Goal: Task Accomplishment & Management: Use online tool/utility

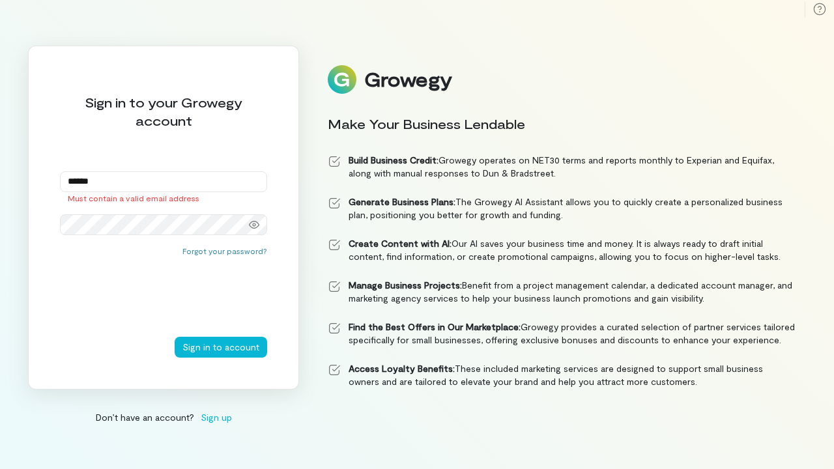
click at [113, 183] on input "******" at bounding box center [163, 181] width 207 height 21
drag, startPoint x: 115, startPoint y: 183, endPoint x: 34, endPoint y: 180, distance: 81.5
click at [34, 180] on div "Sign in to your Growegy account ****** Must contain a valid email address Forgo…" at bounding box center [163, 218] width 271 height 344
type input "*"
type input "**********"
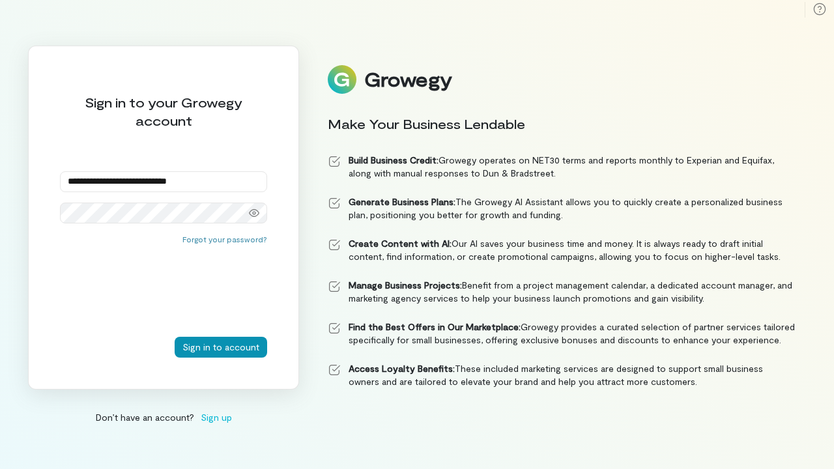
click at [242, 349] on button "Sign in to account" at bounding box center [221, 347] width 93 height 21
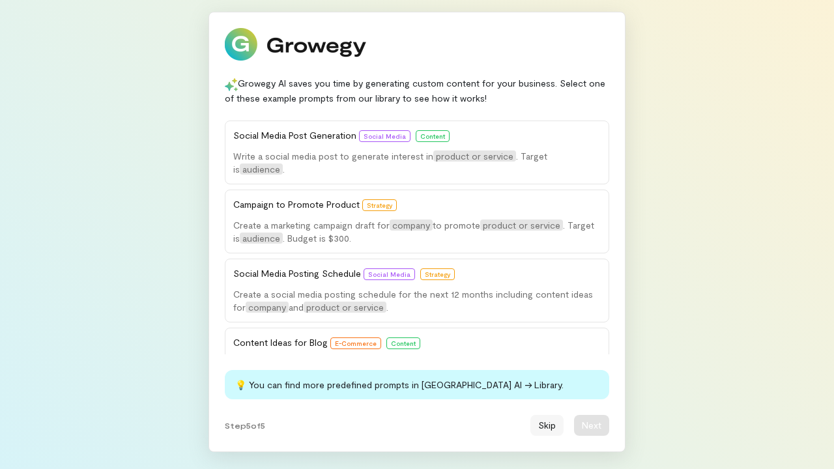
click at [545, 422] on button "Skip" at bounding box center [546, 425] width 33 height 21
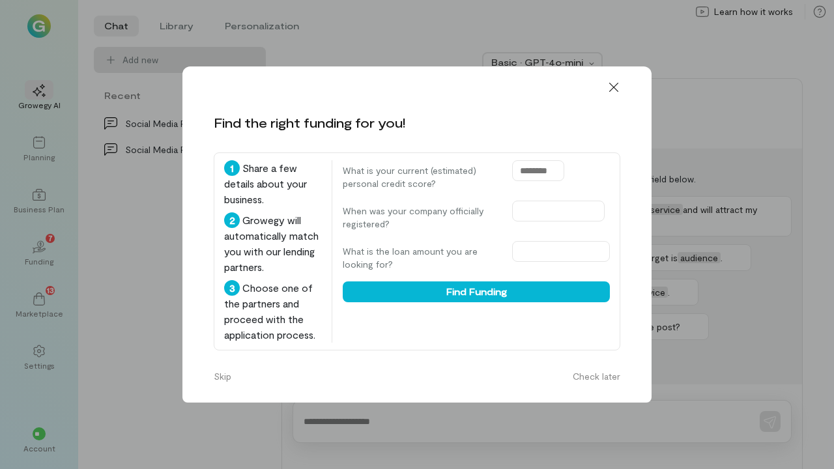
click at [617, 81] on icon at bounding box center [613, 87] width 13 height 13
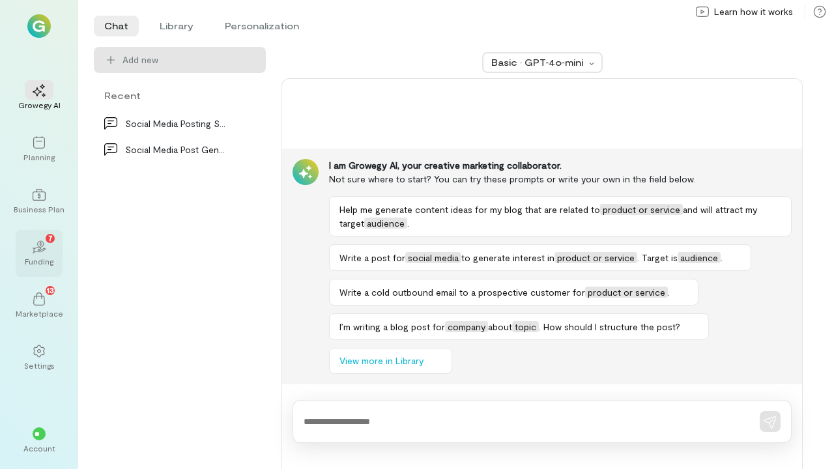
click at [42, 251] on icon at bounding box center [38, 251] width 14 height 6
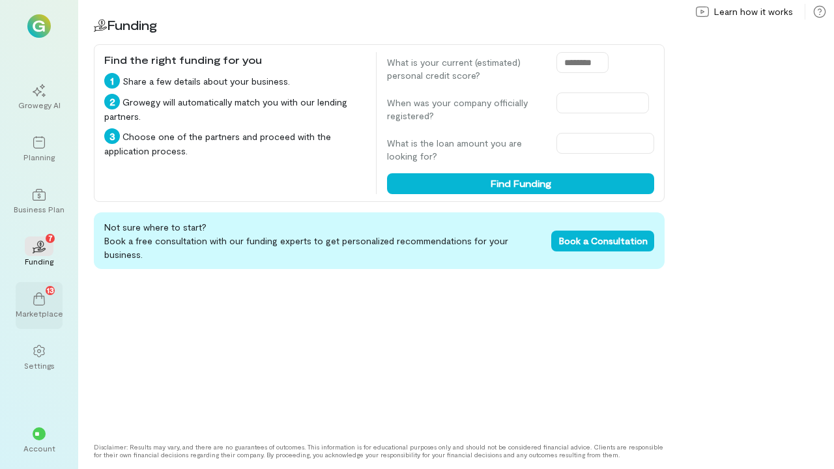
click at [44, 297] on icon at bounding box center [39, 299] width 12 height 13
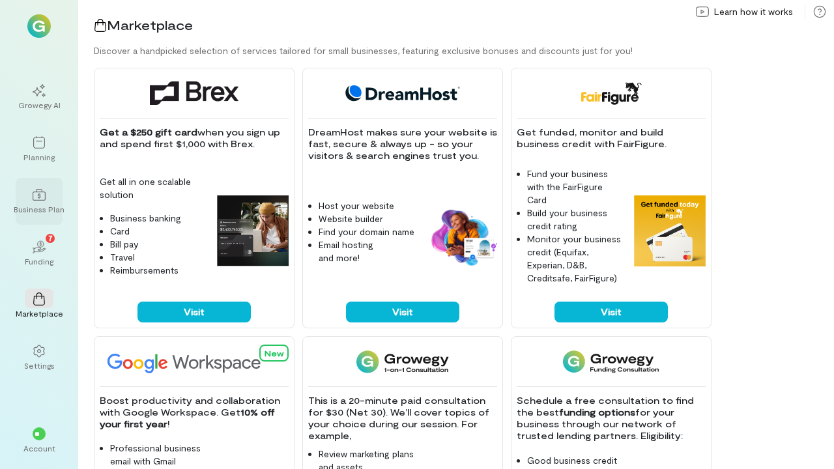
click at [40, 202] on div at bounding box center [39, 194] width 29 height 20
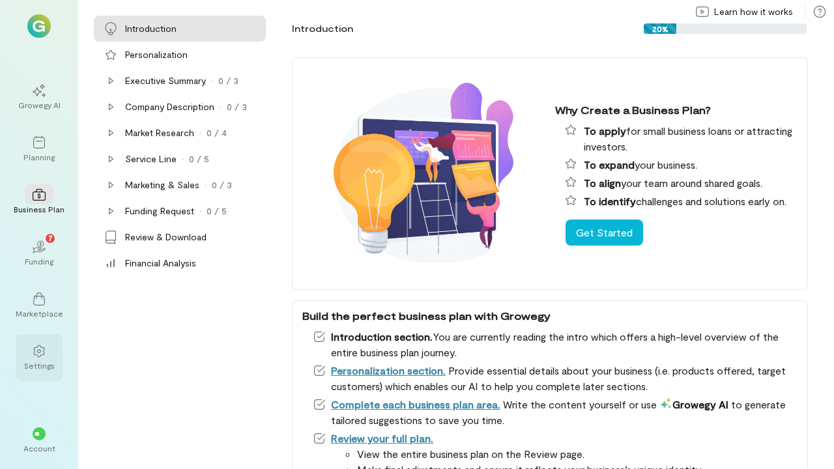
click at [39, 349] on icon at bounding box center [39, 351] width 13 height 13
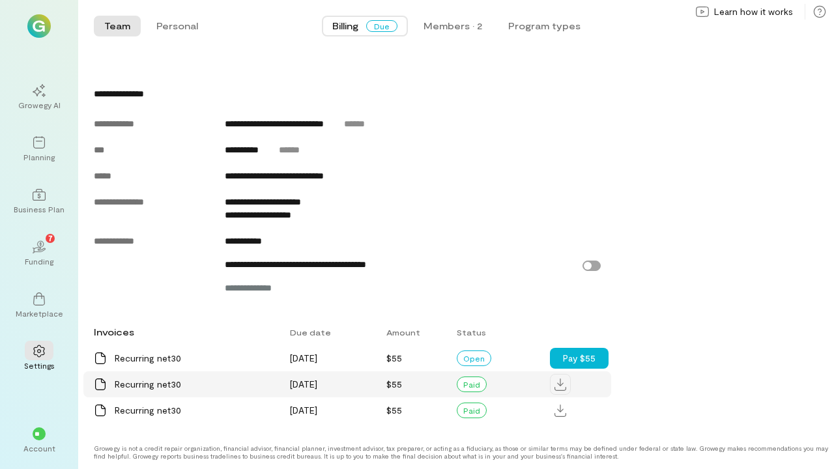
scroll to position [543, 0]
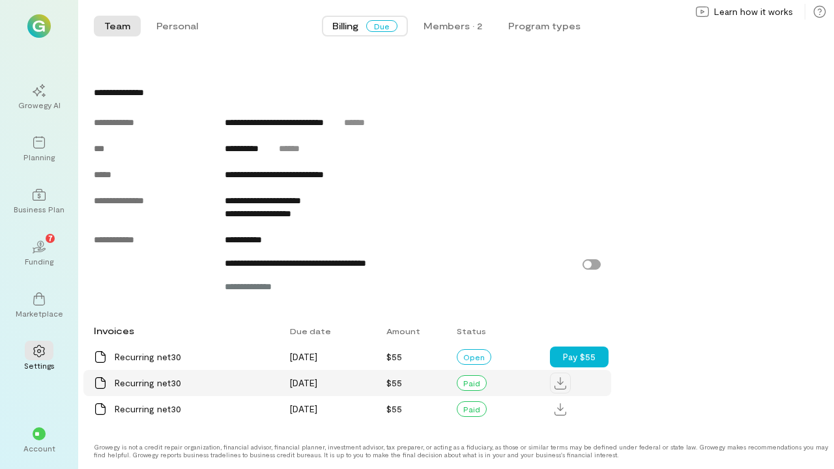
click at [562, 389] on icon at bounding box center [560, 383] width 12 height 12
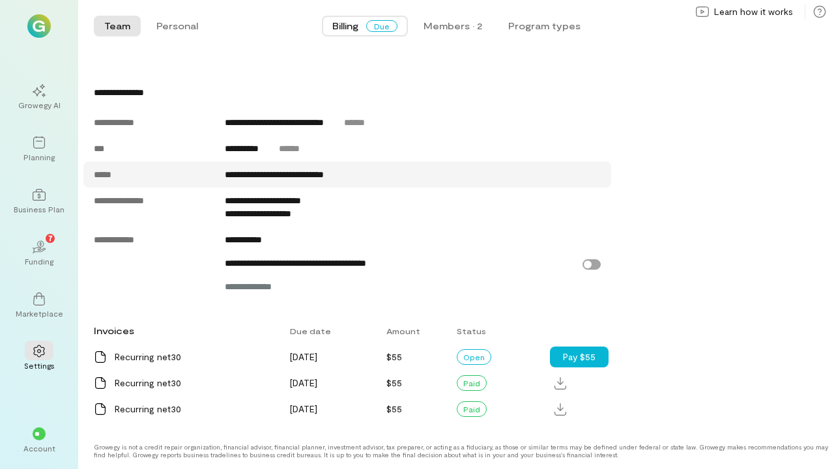
scroll to position [0, 0]
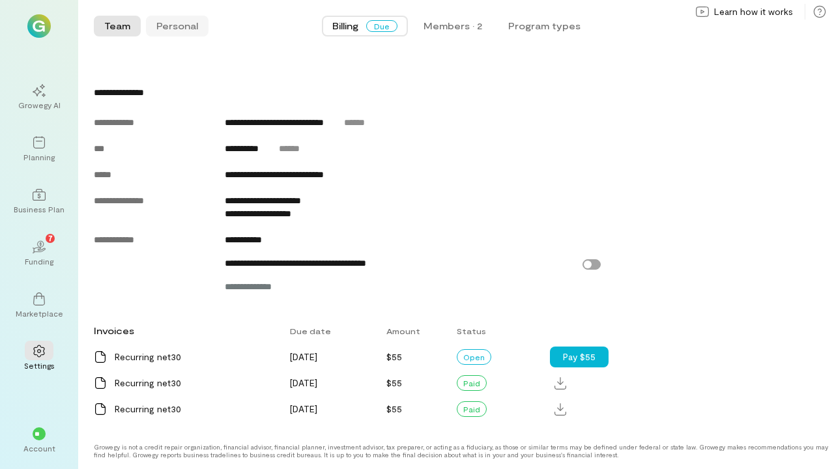
drag, startPoint x: 169, startPoint y: 27, endPoint x: 180, endPoint y: 30, distance: 11.4
click at [169, 27] on button "Personal" at bounding box center [177, 26] width 63 height 21
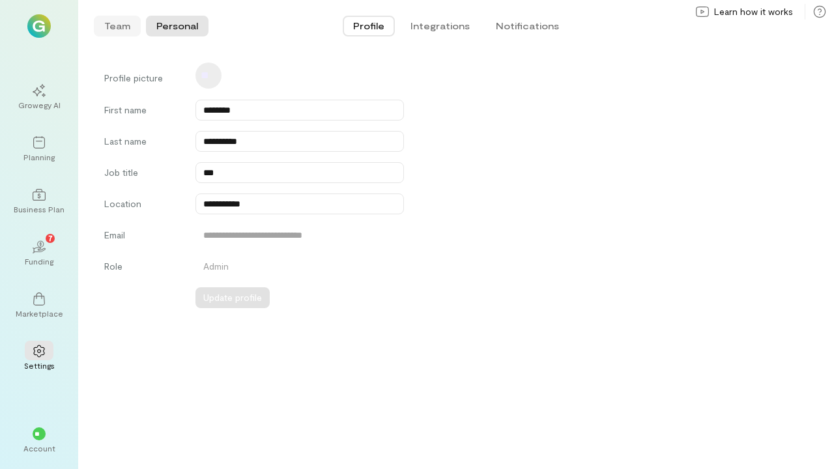
click at [113, 25] on button "Team" at bounding box center [117, 26] width 47 height 21
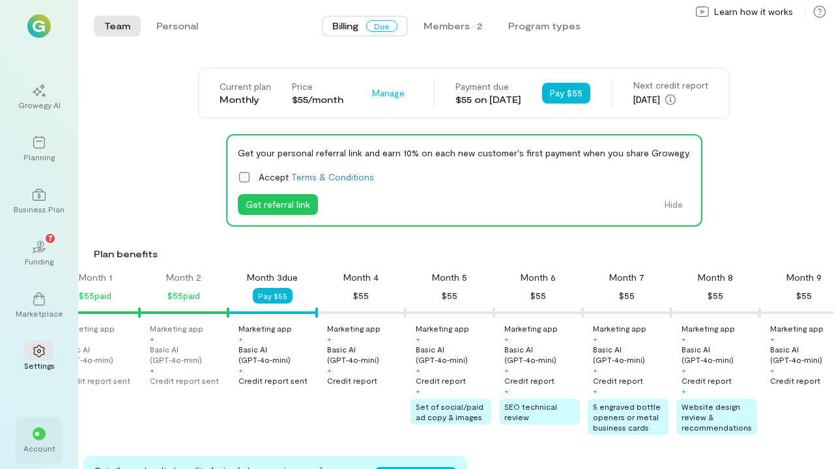
click at [43, 428] on div "**" at bounding box center [39, 433] width 13 height 13
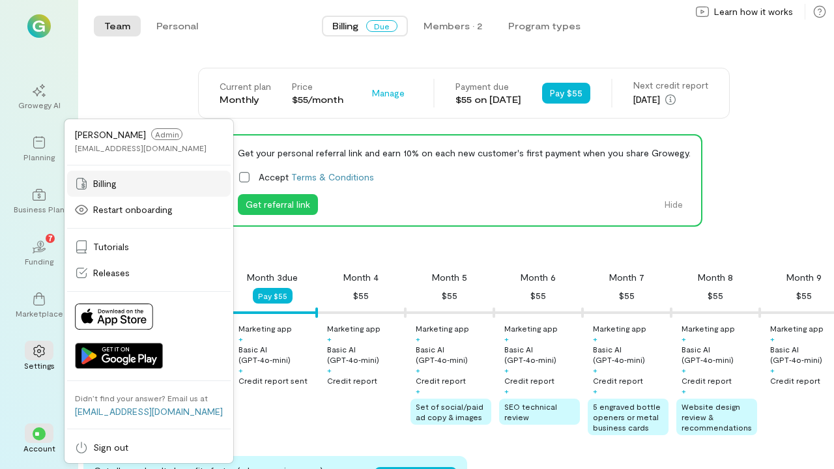
click at [109, 186] on span "Billing" at bounding box center [104, 183] width 23 height 13
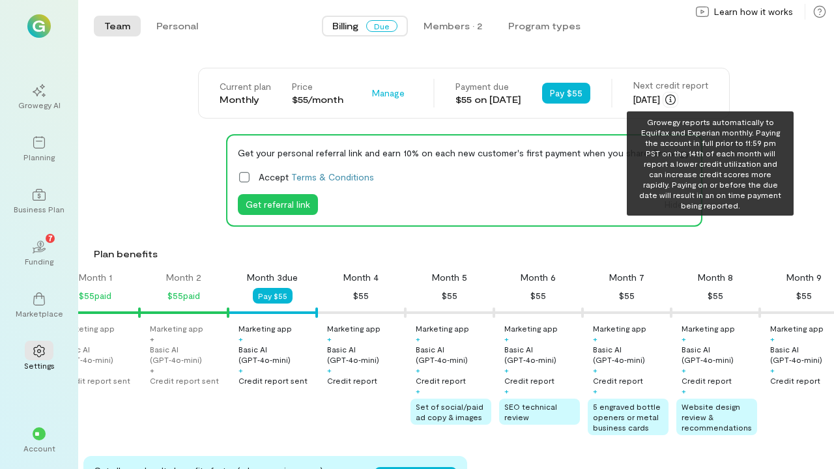
click at [676, 104] on icon "button" at bounding box center [670, 99] width 10 height 10
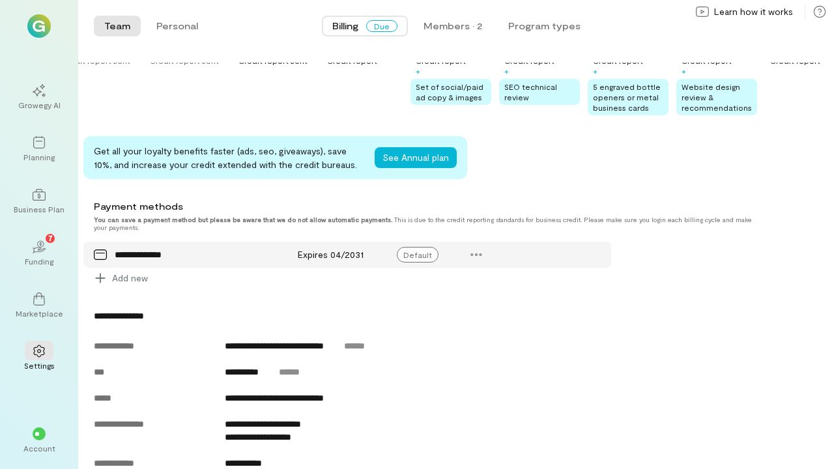
scroll to position [315, 0]
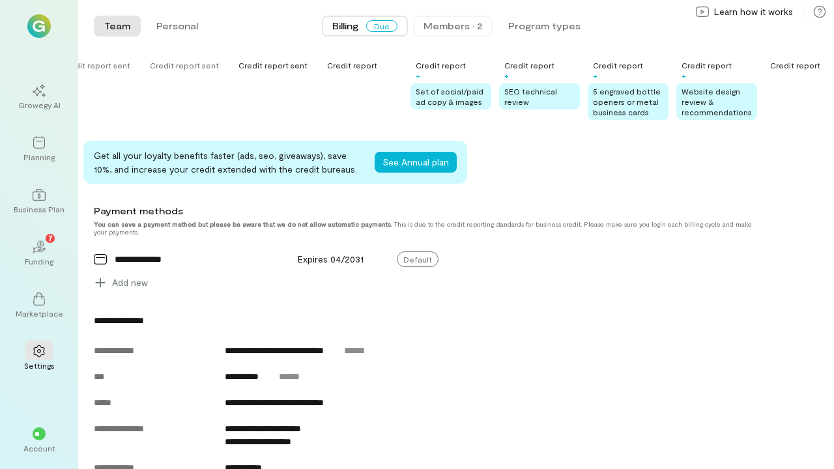
click at [449, 32] on div "Members · 2" at bounding box center [452, 26] width 59 height 13
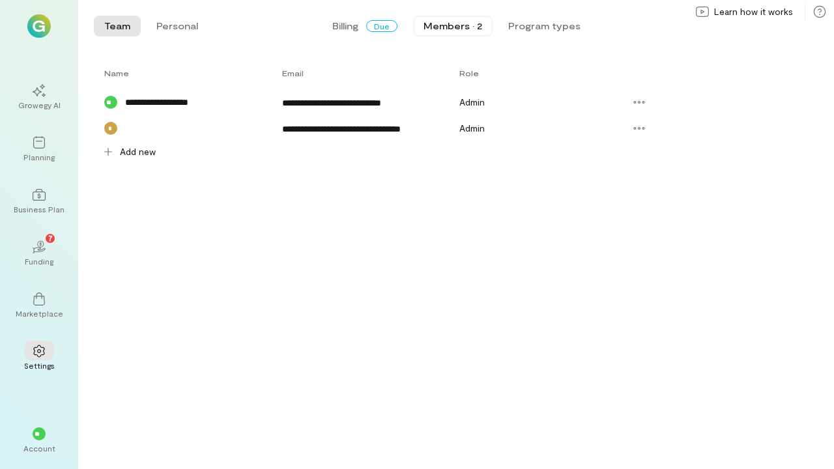
scroll to position [0, 0]
click at [541, 29] on button "Program types" at bounding box center [544, 26] width 93 height 21
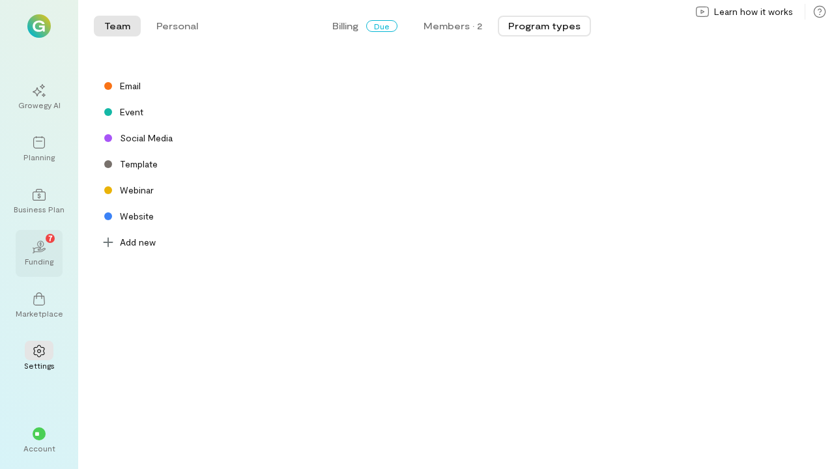
click at [44, 246] on icon "02" at bounding box center [39, 246] width 13 height 13
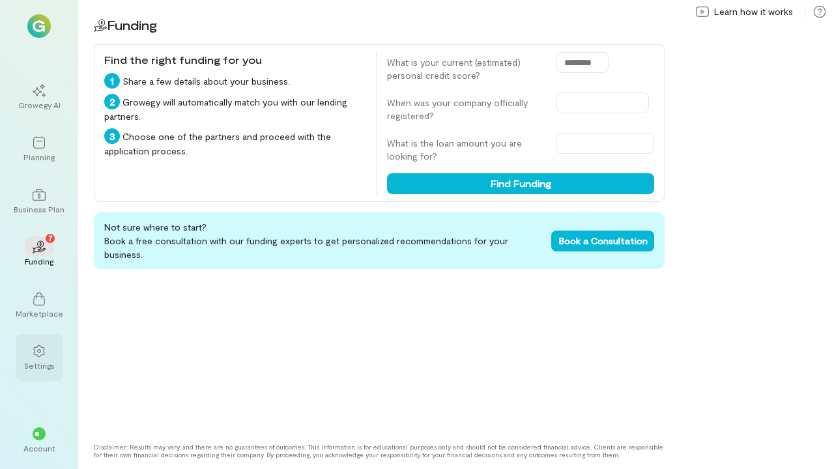
click at [44, 369] on div "Settings" at bounding box center [39, 365] width 31 height 10
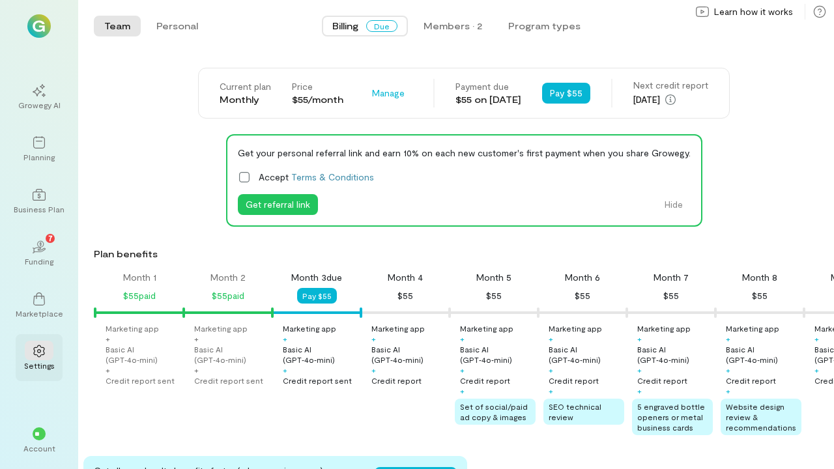
scroll to position [0, 44]
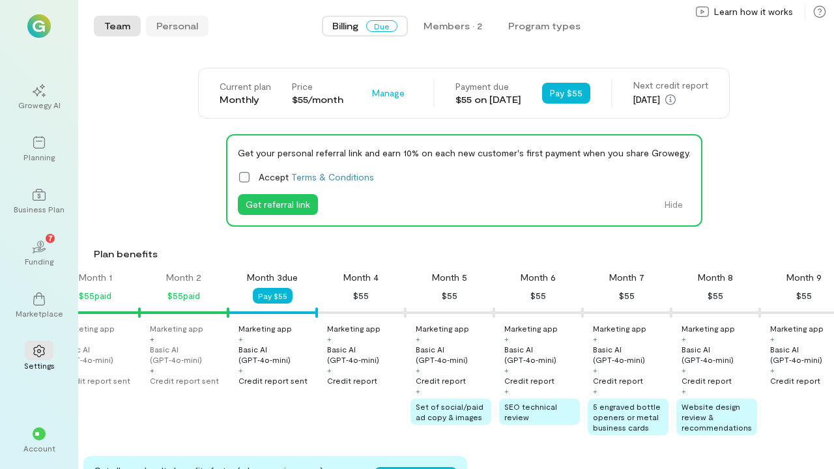
drag, startPoint x: 167, startPoint y: 25, endPoint x: 183, endPoint y: 30, distance: 16.5
click at [167, 25] on button "Personal" at bounding box center [177, 26] width 63 height 21
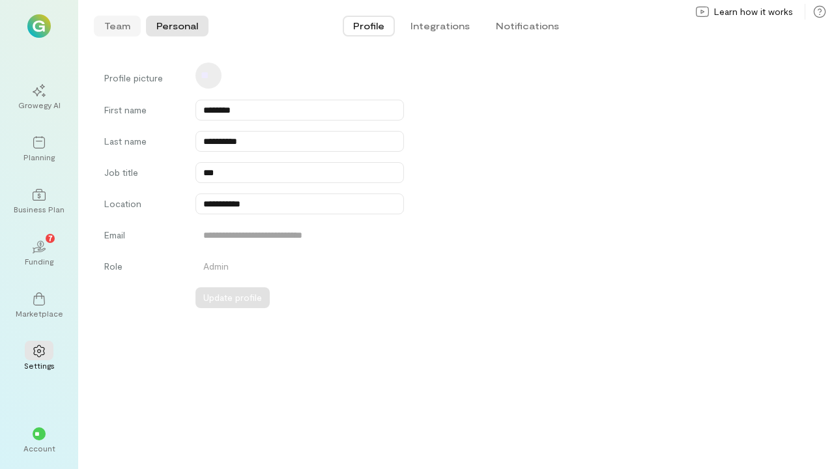
click at [111, 27] on button "Team" at bounding box center [117, 26] width 47 height 21
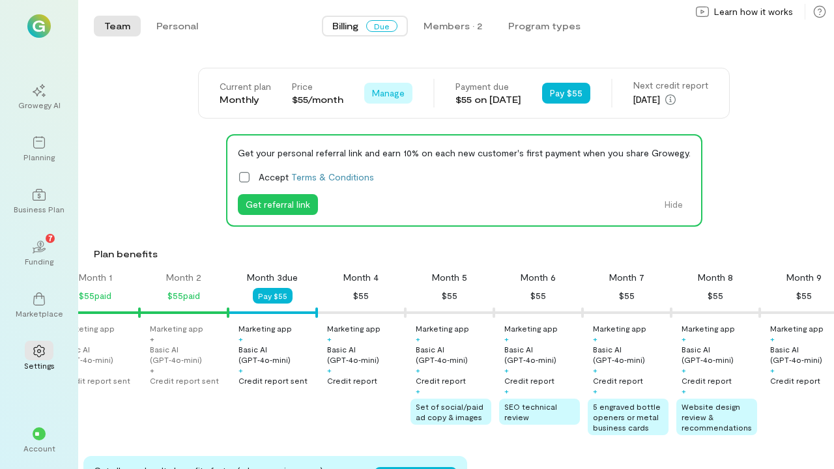
scroll to position [3, 0]
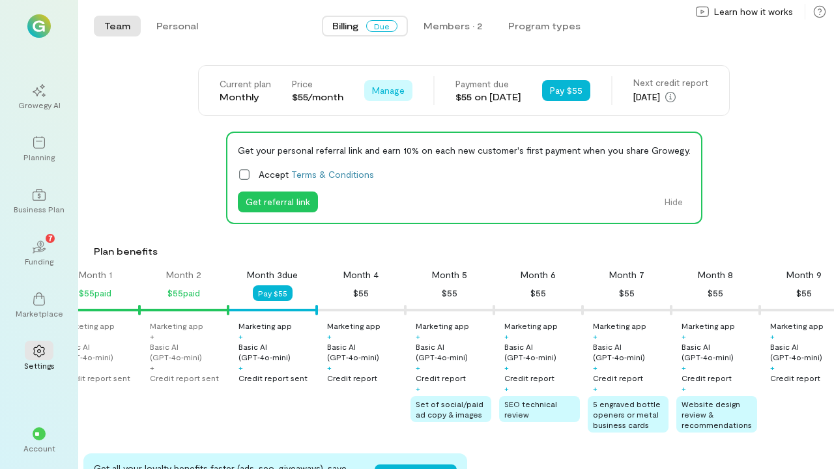
click at [383, 92] on span "Manage" at bounding box center [388, 90] width 33 height 13
click at [574, 93] on button "Pay $55" at bounding box center [566, 90] width 48 height 21
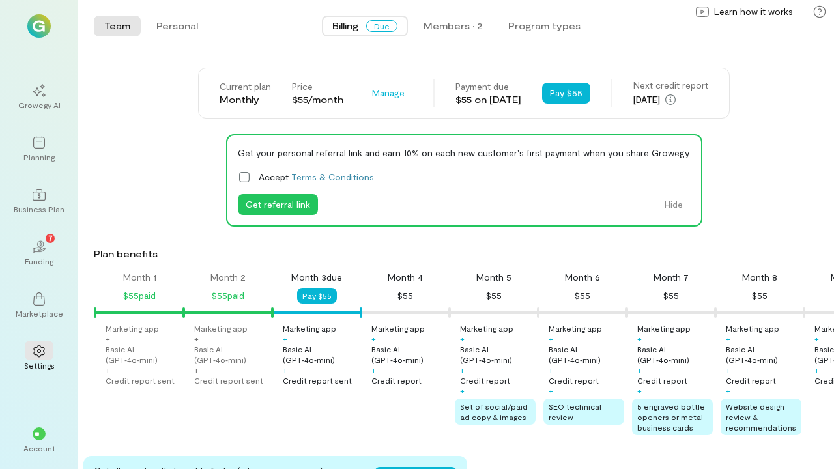
scroll to position [0, 0]
click at [246, 174] on icon at bounding box center [244, 177] width 13 height 13
drag, startPoint x: 300, startPoint y: 209, endPoint x: 334, endPoint y: 207, distance: 33.9
click at [300, 209] on button "Get referral link" at bounding box center [278, 204] width 80 height 21
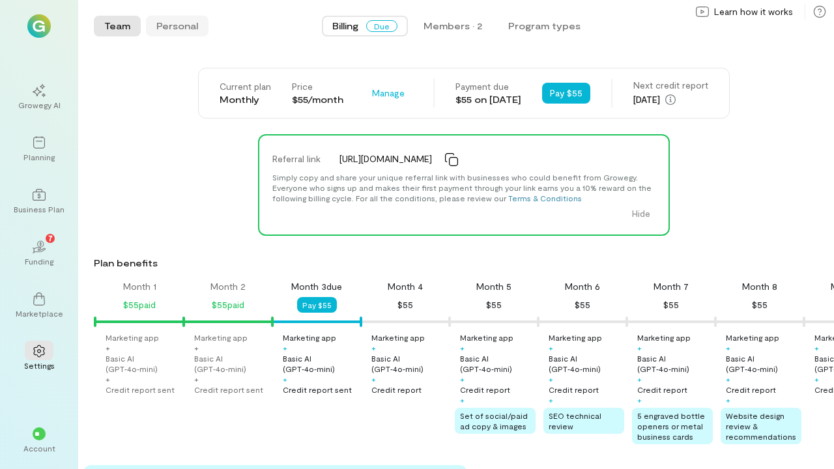
click at [180, 25] on button "Personal" at bounding box center [177, 26] width 63 height 21
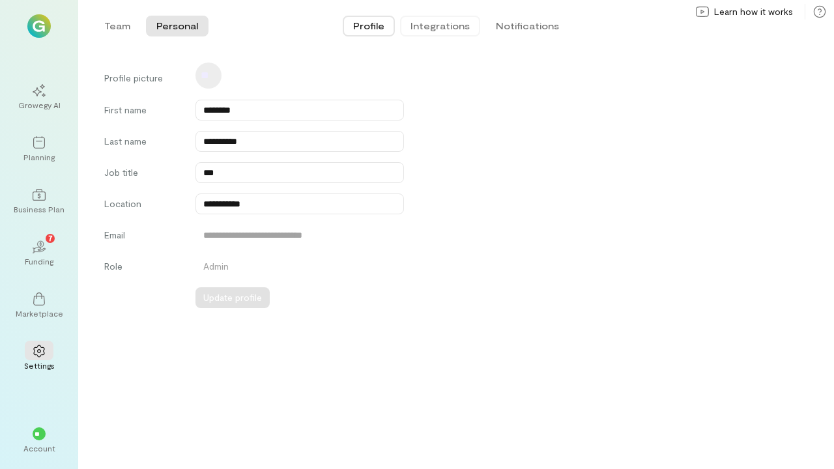
click at [442, 25] on button "Integrations" at bounding box center [440, 26] width 80 height 21
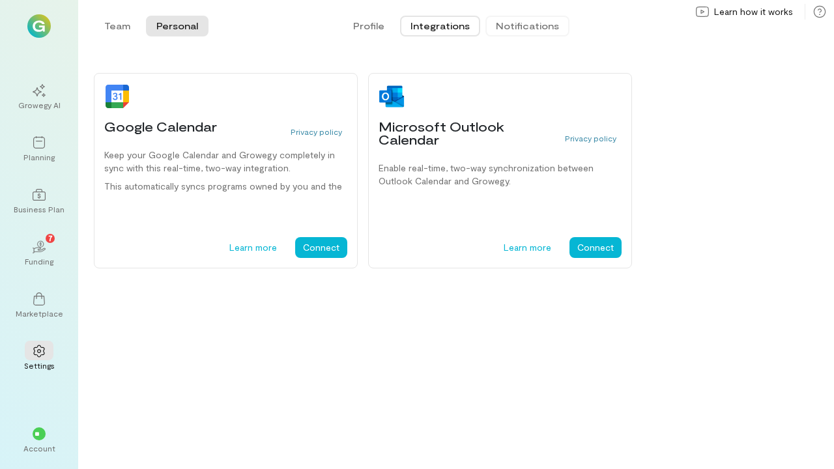
click at [551, 27] on button "Notifications" at bounding box center [527, 26] width 84 height 21
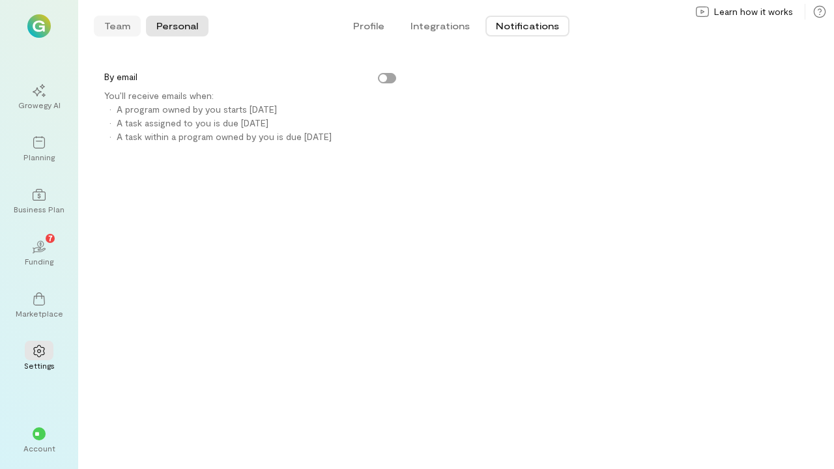
click at [117, 26] on button "Team" at bounding box center [117, 26] width 47 height 21
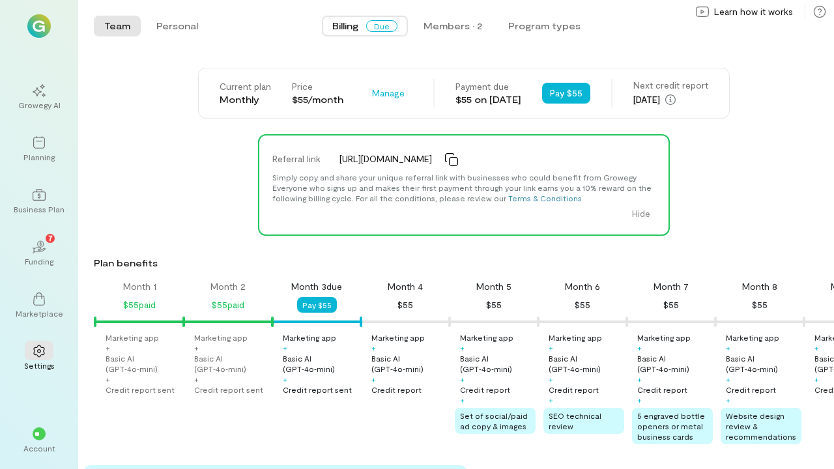
scroll to position [0, 44]
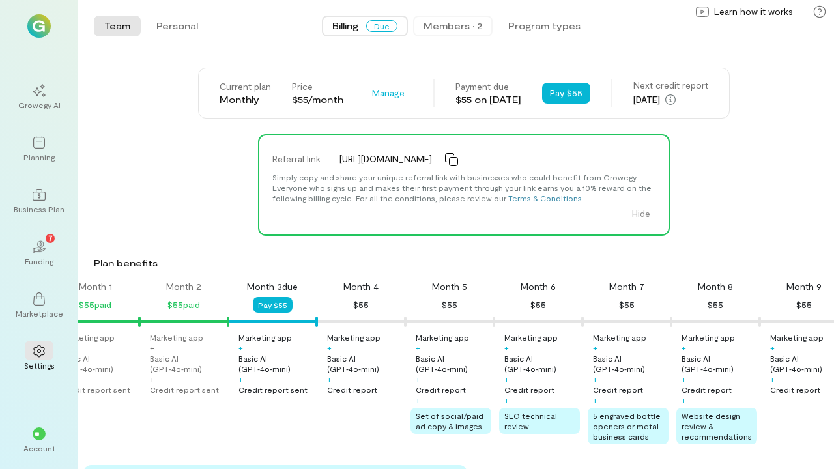
click at [461, 26] on div "Members · 2" at bounding box center [452, 26] width 59 height 13
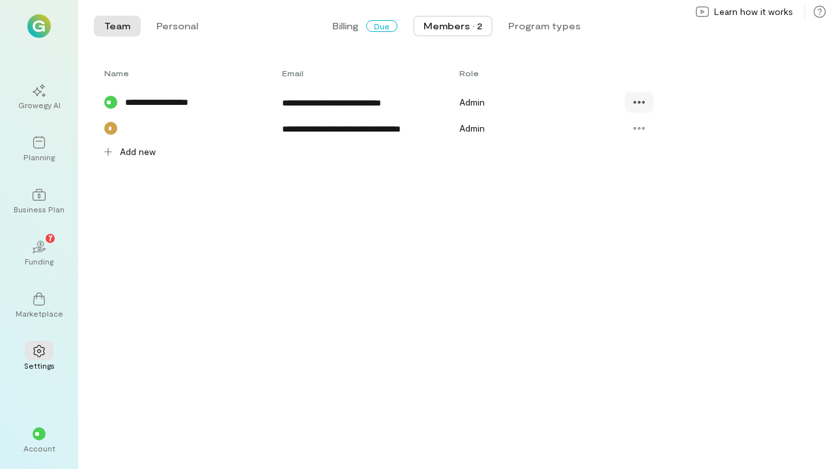
click at [645, 104] on icon at bounding box center [639, 102] width 13 height 13
click at [721, 79] on div "Name Email Role" at bounding box center [448, 73] width 709 height 21
click at [557, 30] on button "Program types" at bounding box center [544, 26] width 93 height 21
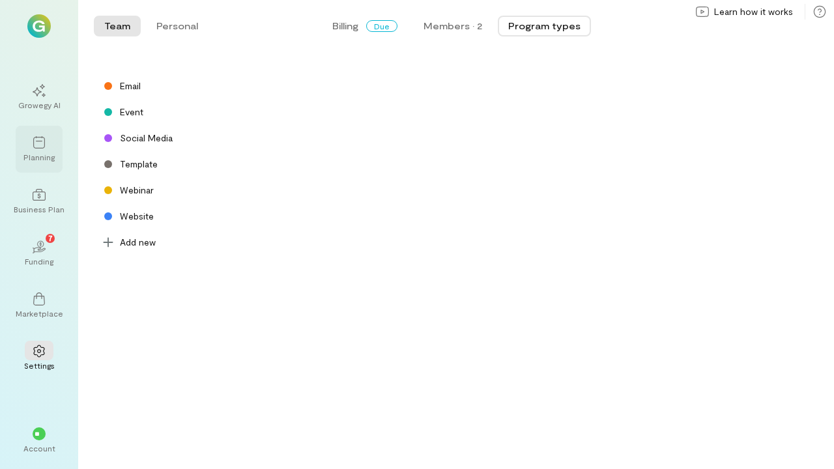
click at [40, 150] on div at bounding box center [39, 142] width 29 height 20
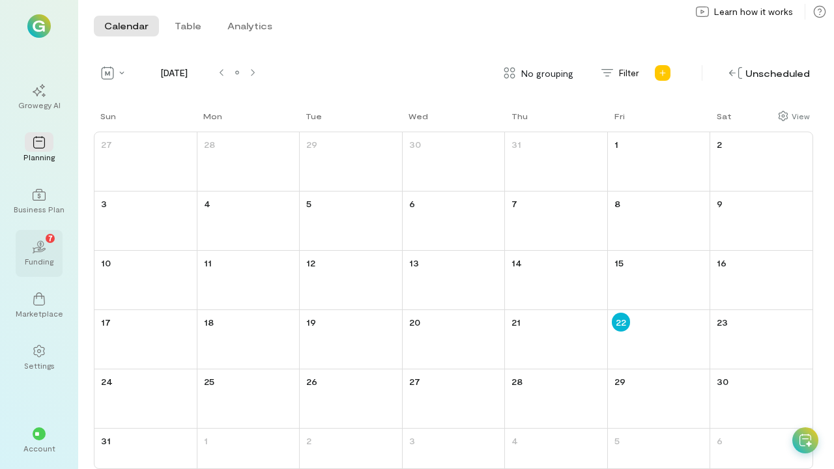
click at [46, 244] on div "02 7" at bounding box center [39, 246] width 29 height 20
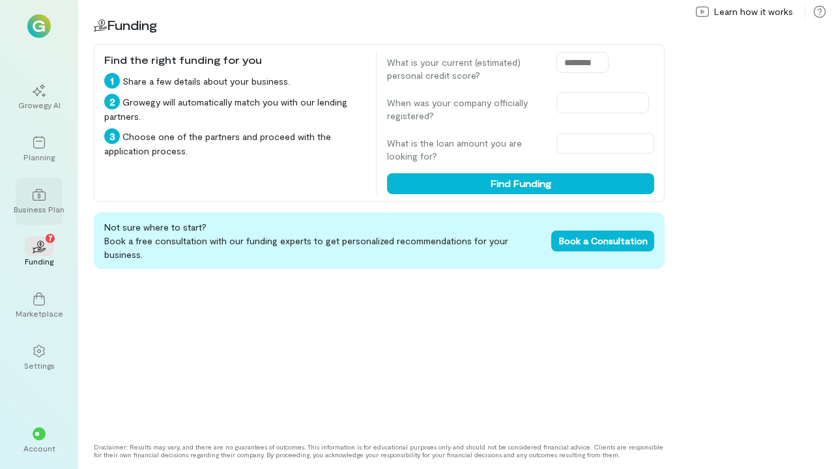
click at [51, 203] on div at bounding box center [39, 194] width 29 height 20
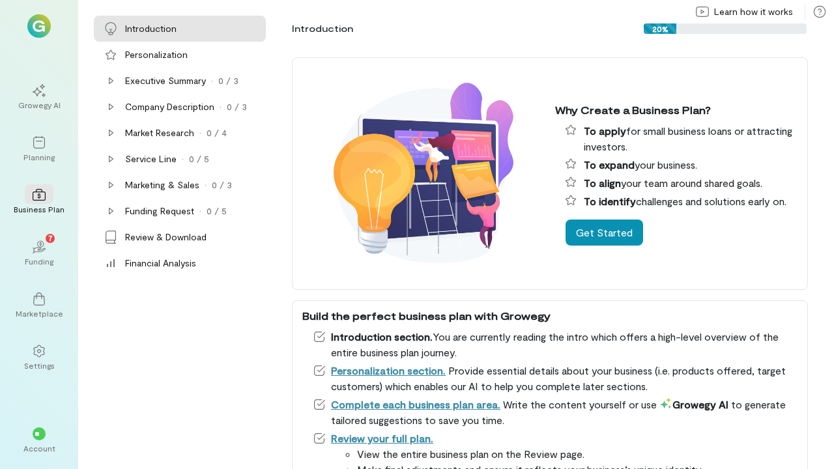
click at [617, 244] on button "Get Started" at bounding box center [604, 233] width 78 height 26
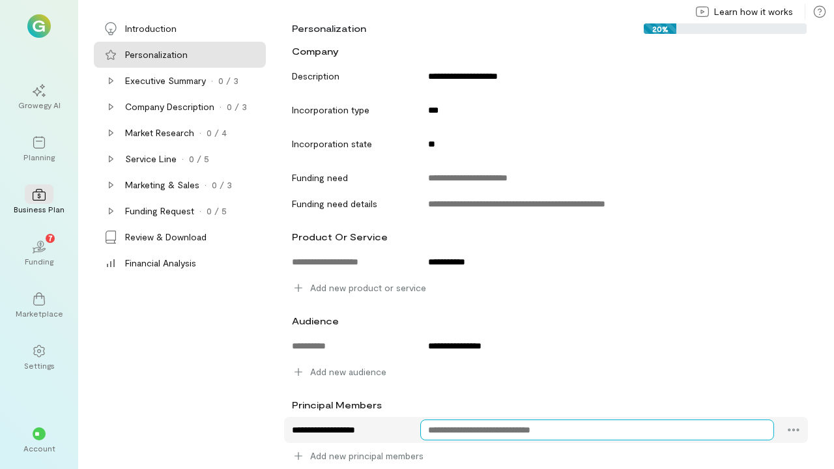
click at [521, 431] on textarea at bounding box center [597, 430] width 354 height 21
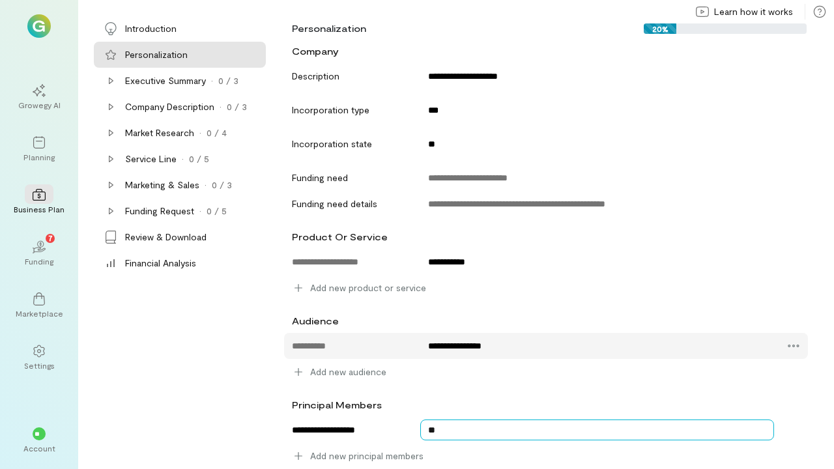
type textarea "***"
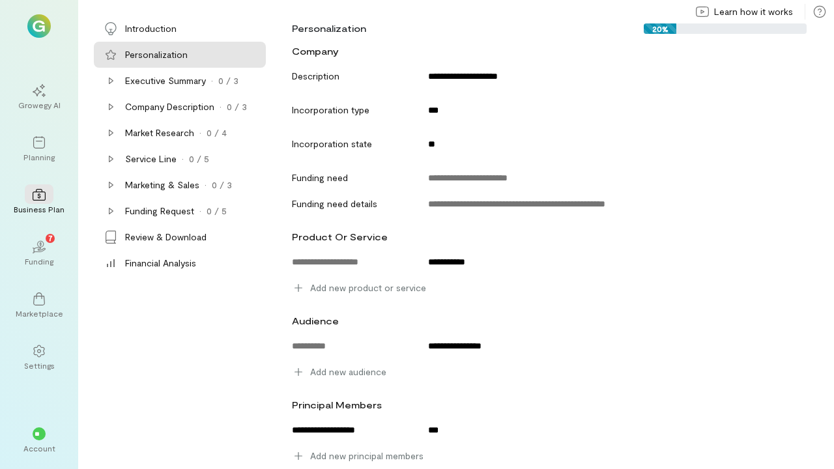
click at [223, 386] on div "Introduction Personalization Executive Summary · 0 / 3 Company Description · 0 …" at bounding box center [179, 242] width 177 height 453
click at [173, 88] on div "Executive Summary · 0 / 3" at bounding box center [180, 81] width 172 height 26
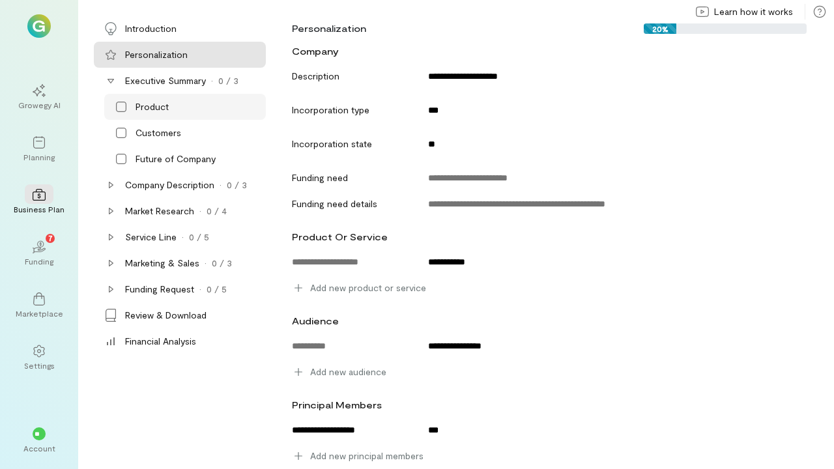
click at [177, 115] on div "Product" at bounding box center [185, 107] width 162 height 26
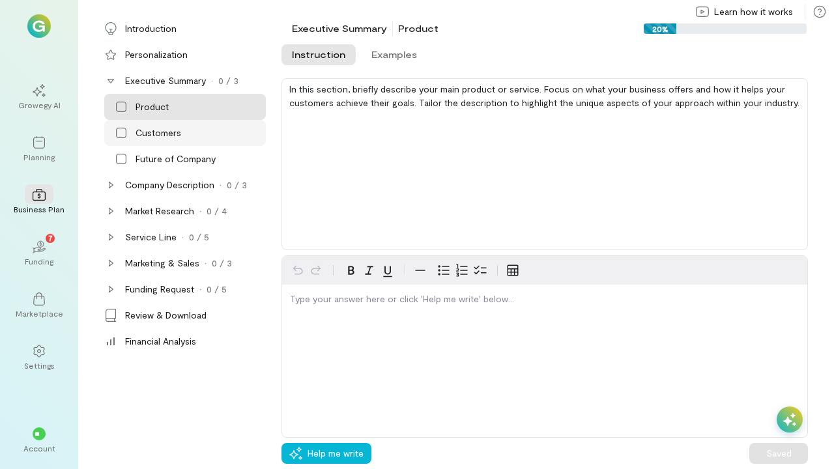
click at [172, 136] on div "Customers" at bounding box center [159, 132] width 46 height 13
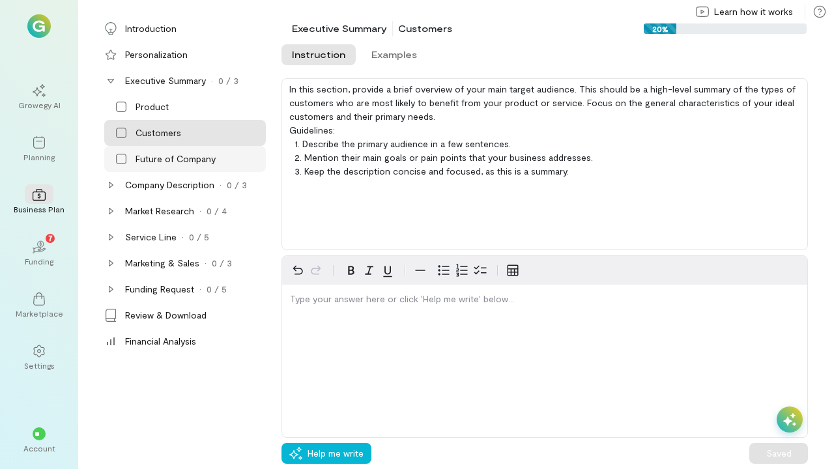
click at [176, 159] on div "Future of Company" at bounding box center [176, 158] width 80 height 13
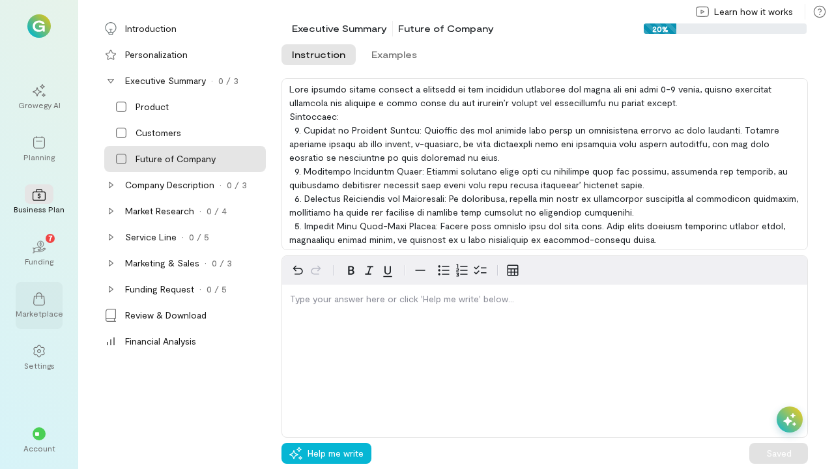
click at [40, 309] on div "Marketplace" at bounding box center [40, 313] width 48 height 10
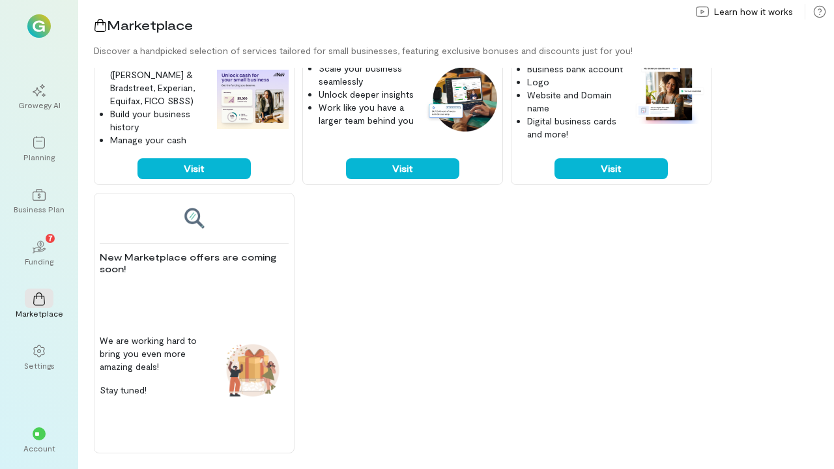
scroll to position [949, 0]
